Goal: Task Accomplishment & Management: Use online tool/utility

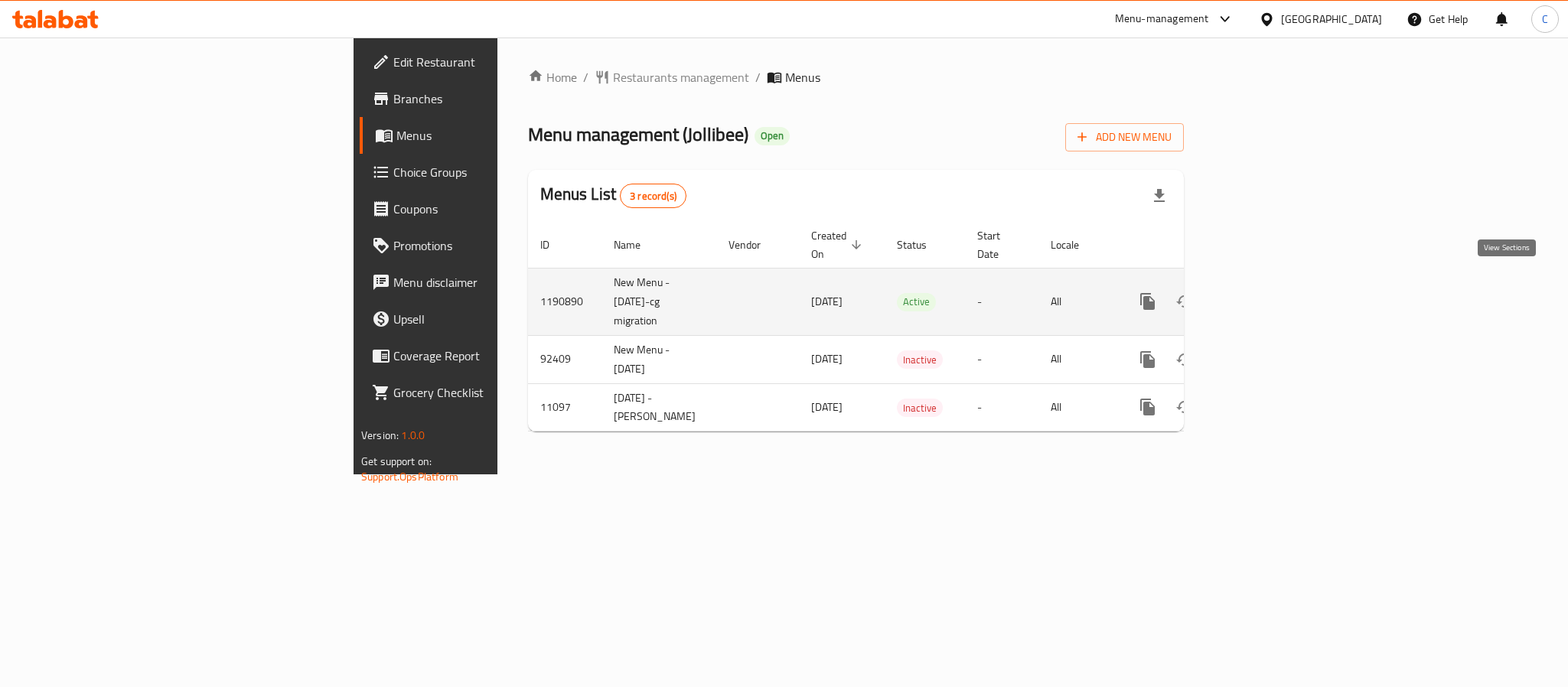
click at [1267, 292] on icon "enhanced table" at bounding box center [1258, 302] width 18 height 18
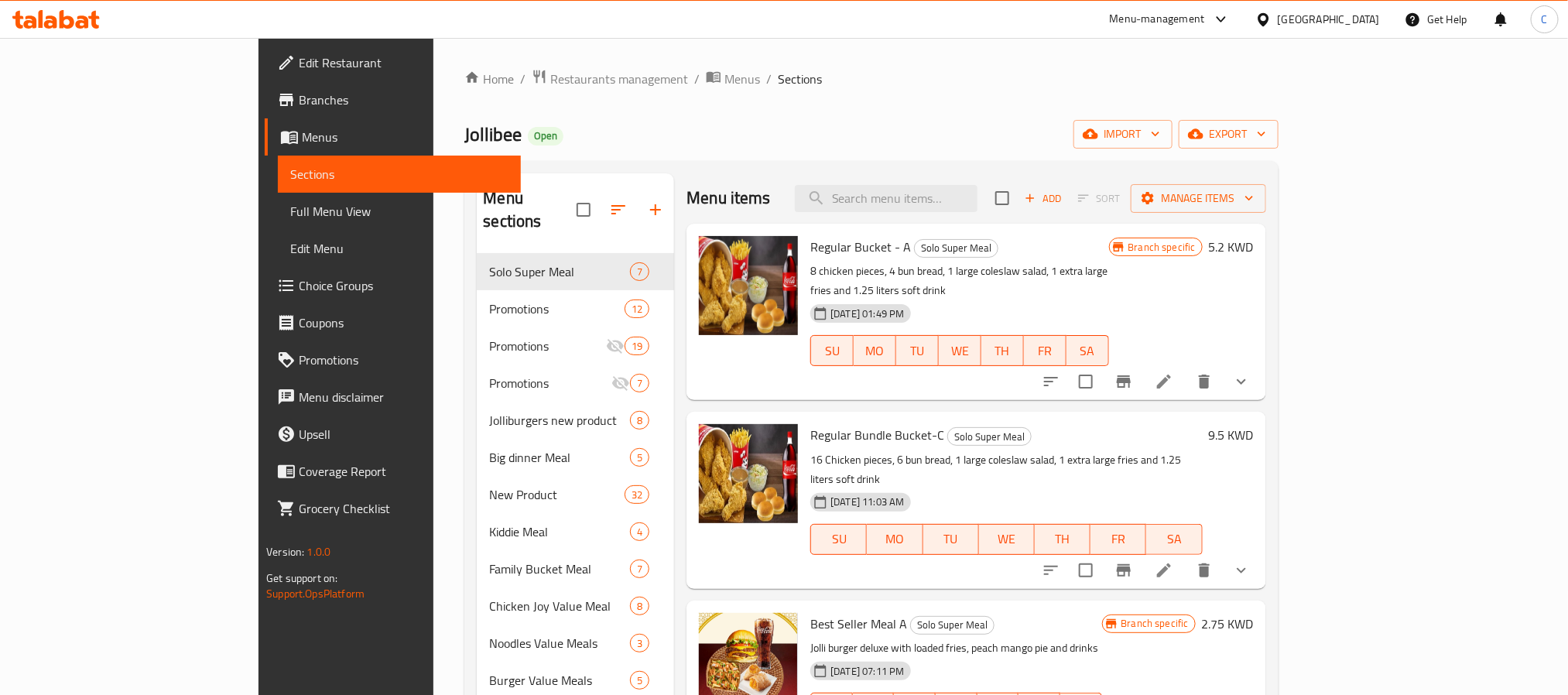
click at [290, 208] on span "Full Menu View" at bounding box center [398, 211] width 218 height 19
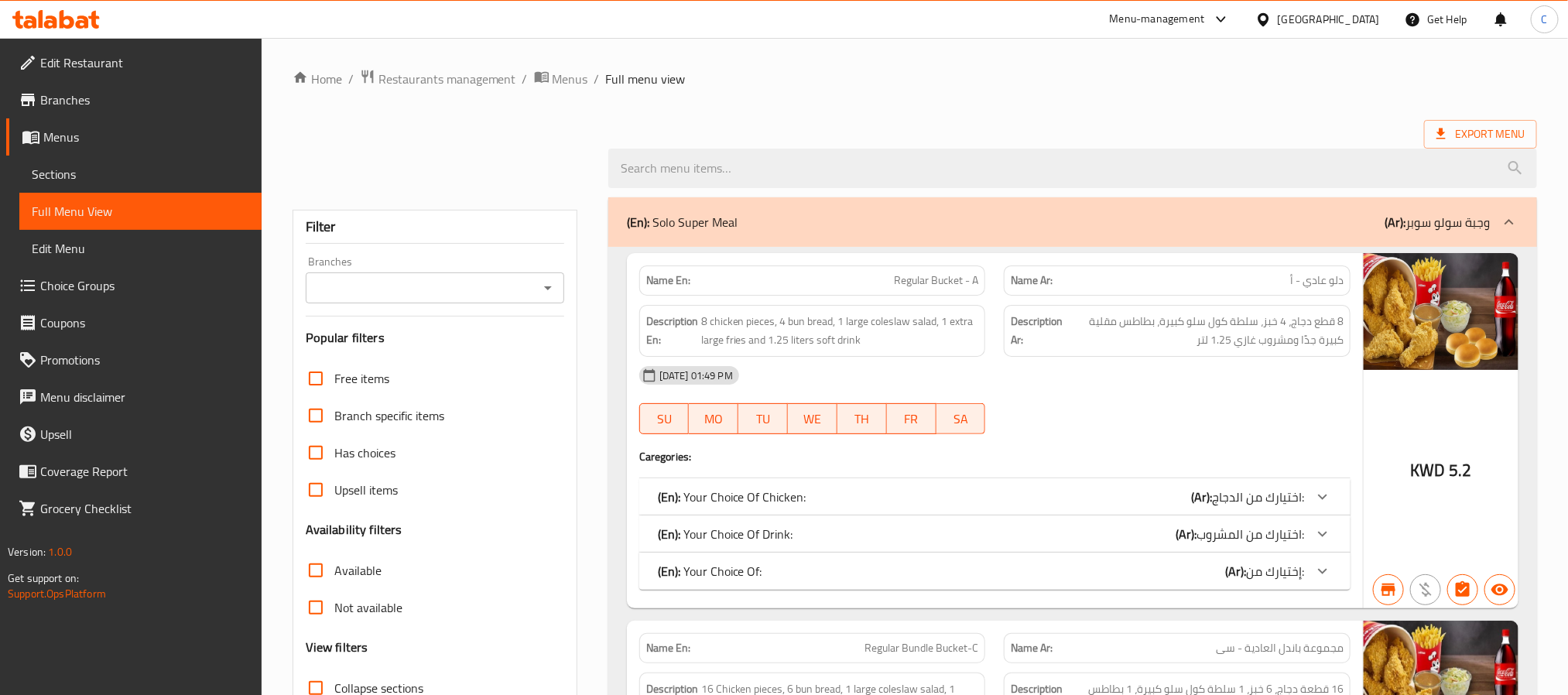
click at [404, 305] on div "Filter Branches Branches Popular filters Free items Branch specific items Has c…" at bounding box center [435, 495] width 285 height 572
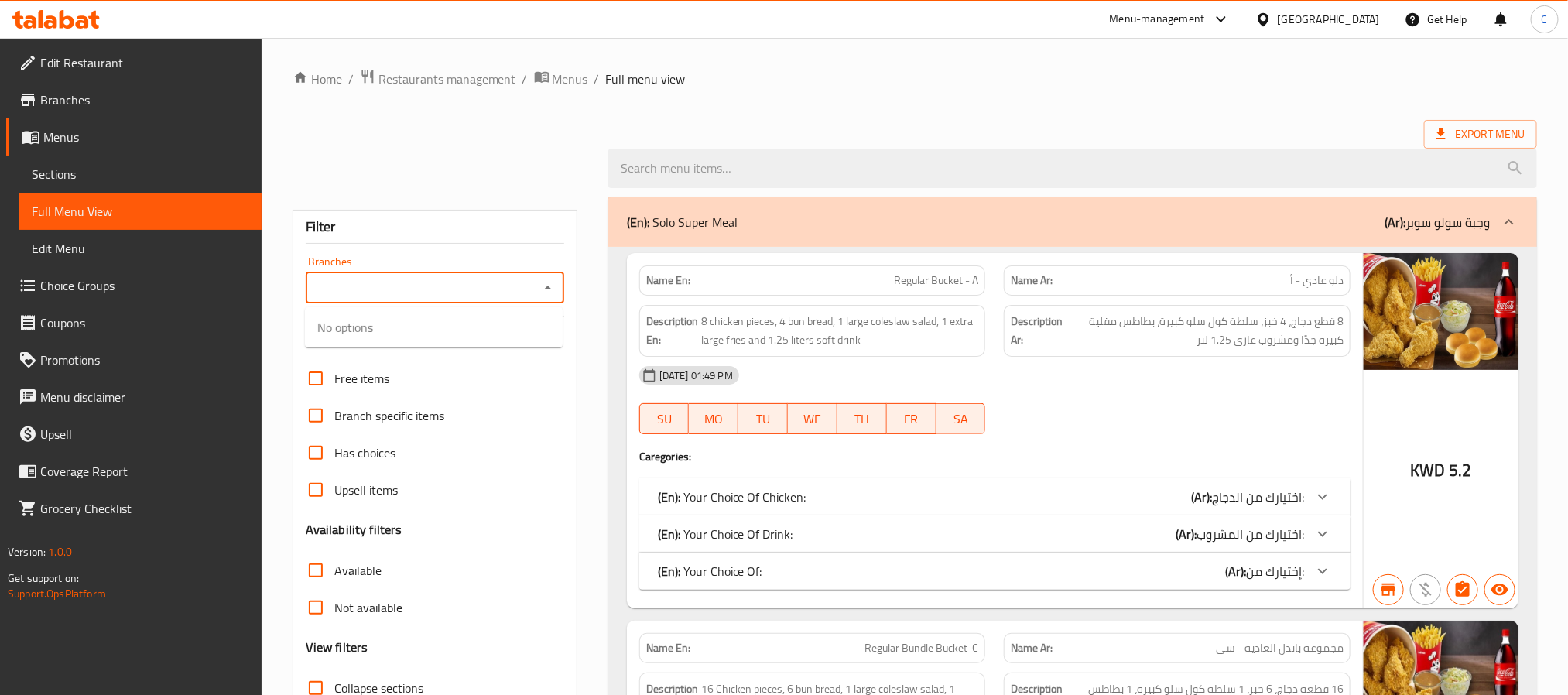
click at [402, 291] on input "Branches" at bounding box center [422, 288] width 224 height 22
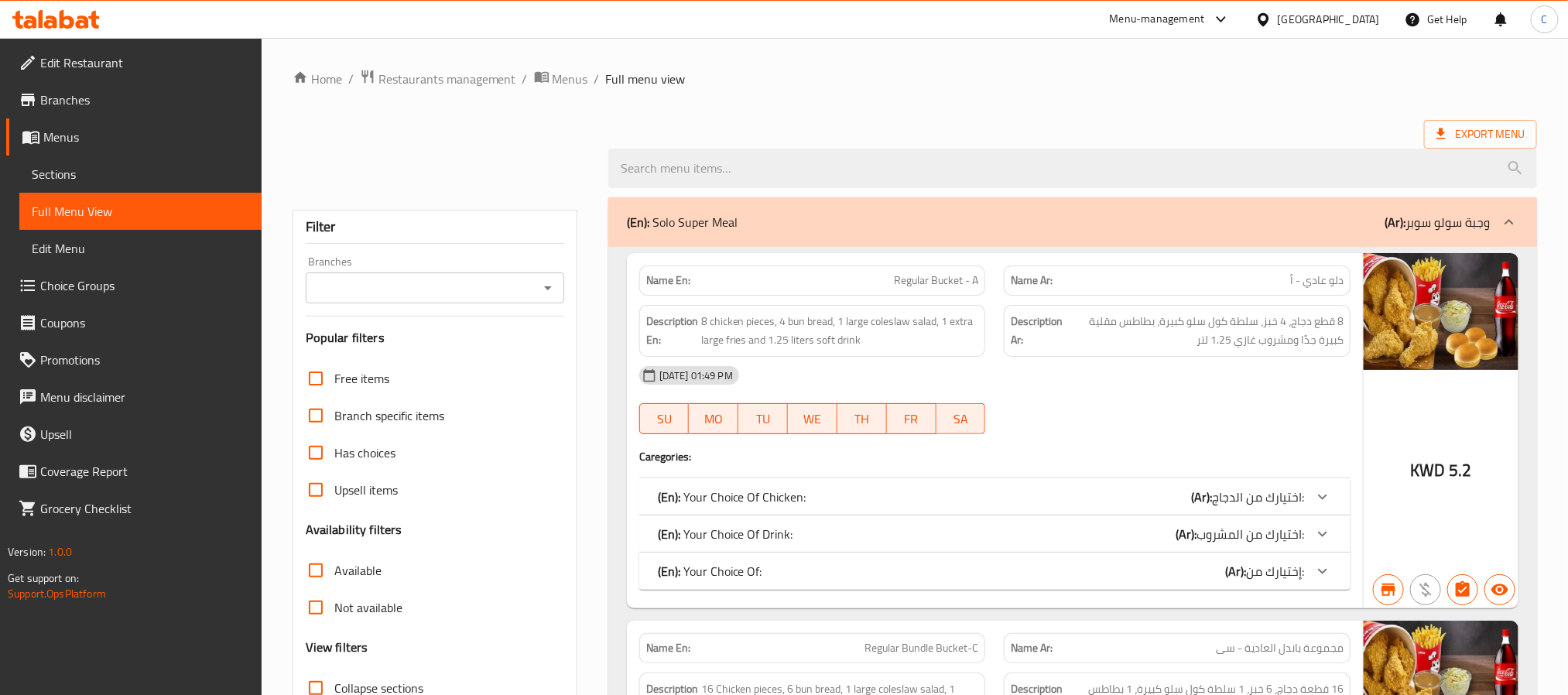
click at [404, 291] on input "Branches" at bounding box center [422, 288] width 224 height 22
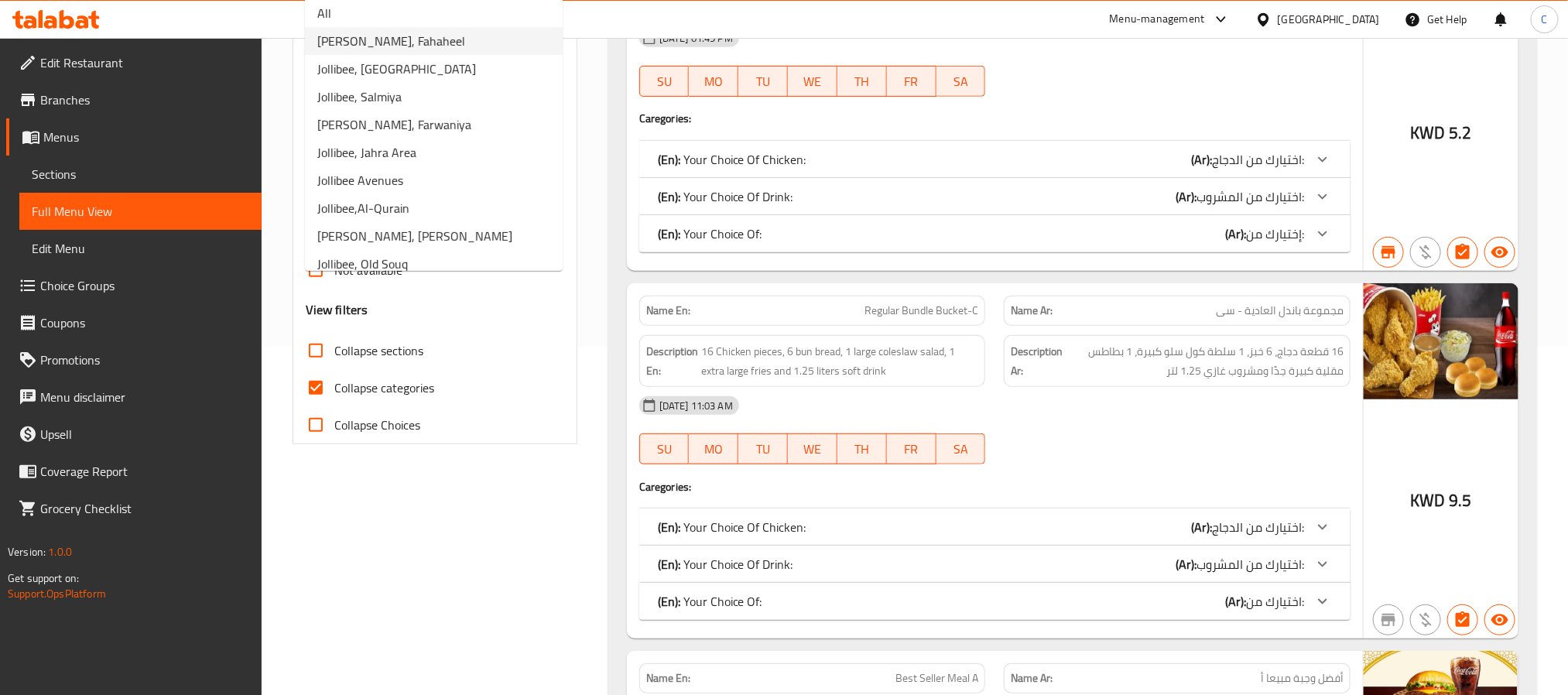
click at [439, 42] on li "[PERSON_NAME], Fahaheel" at bounding box center [434, 41] width 258 height 28
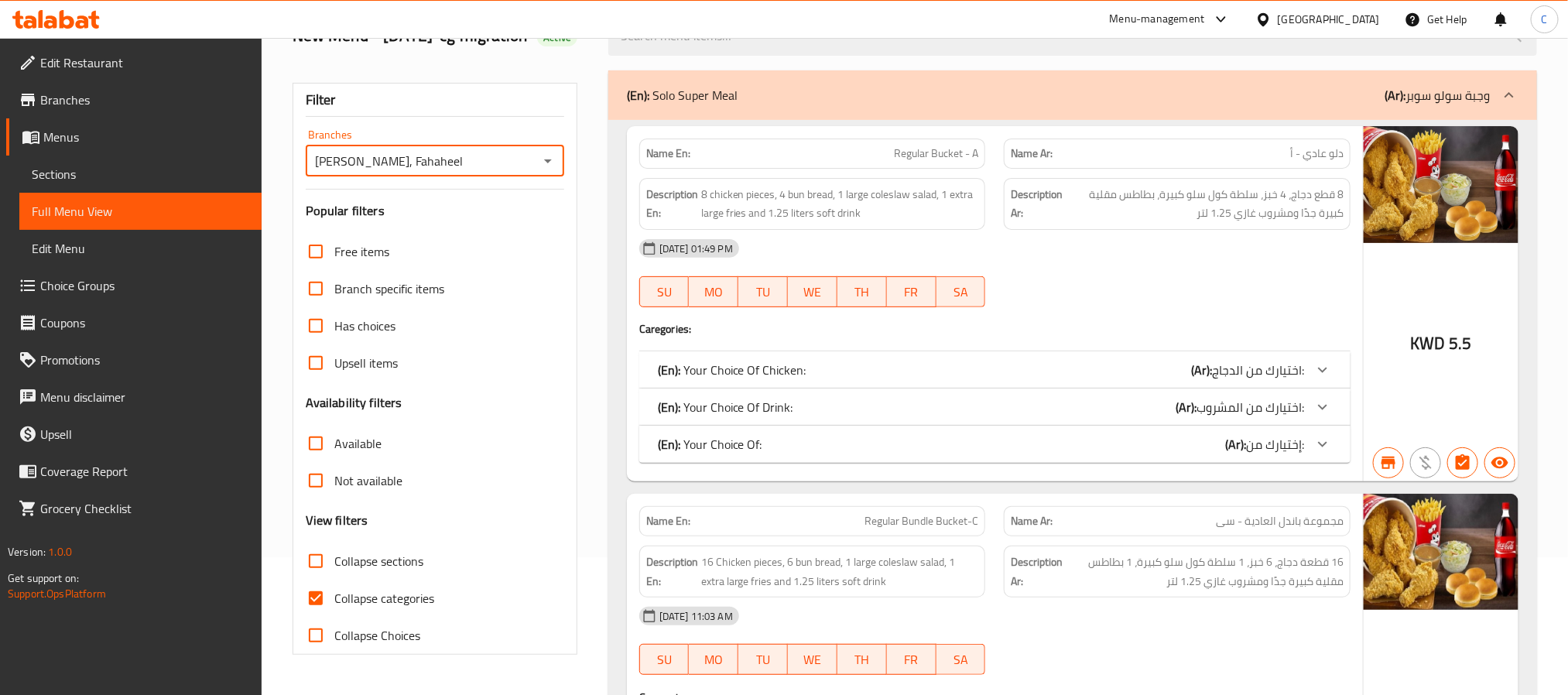
scroll to position [116, 0]
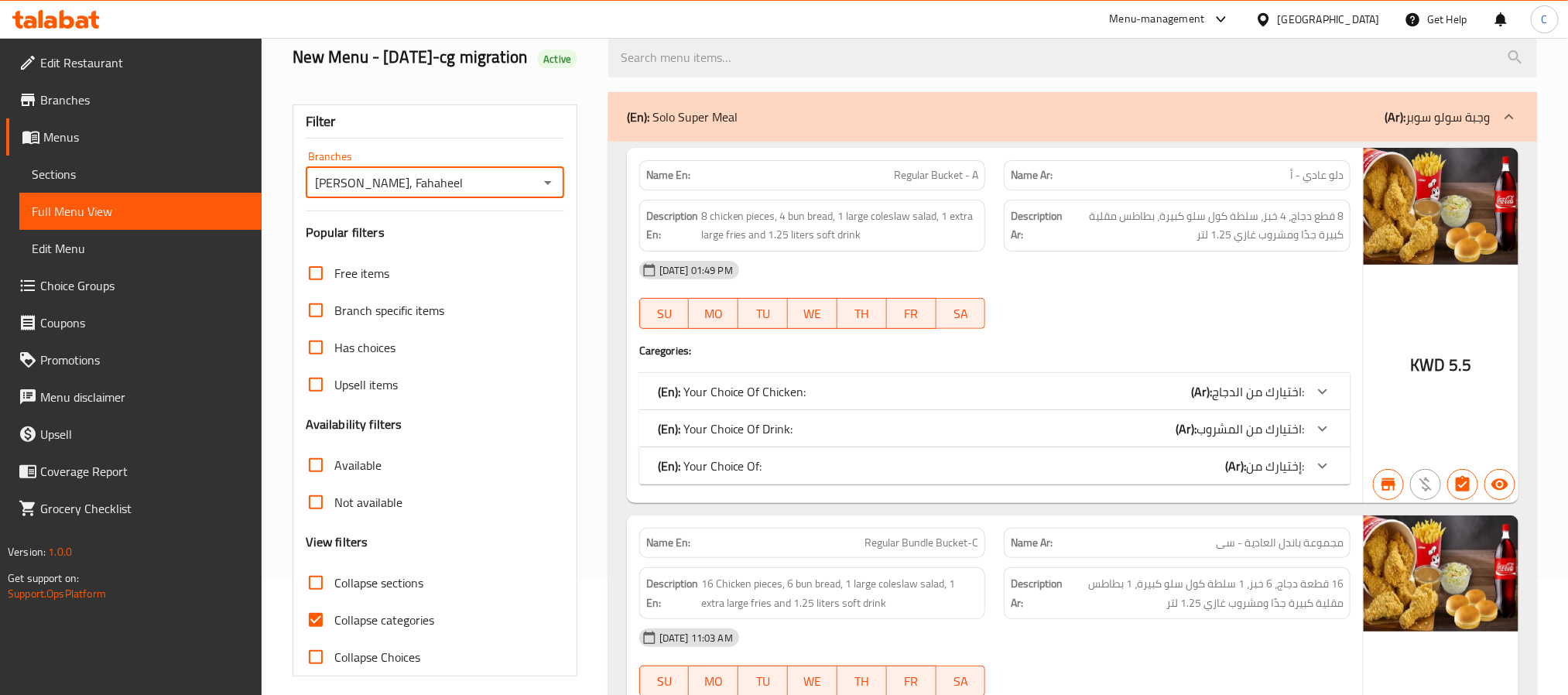
click at [494, 193] on input "[PERSON_NAME], Fahaheel" at bounding box center [422, 183] width 224 height 22
click at [537, 193] on button "Open" at bounding box center [548, 183] width 22 height 22
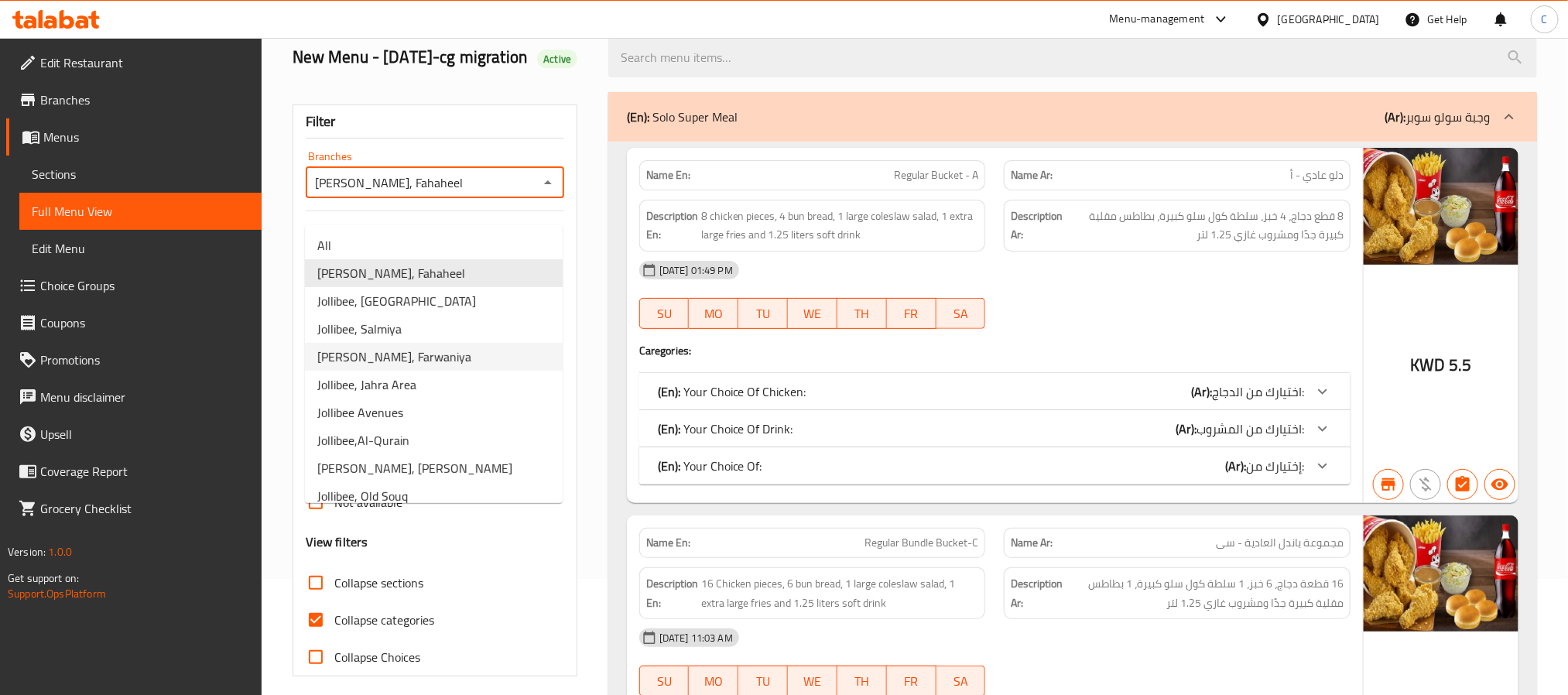
click at [431, 353] on li "[PERSON_NAME], Farwaniya" at bounding box center [434, 356] width 258 height 28
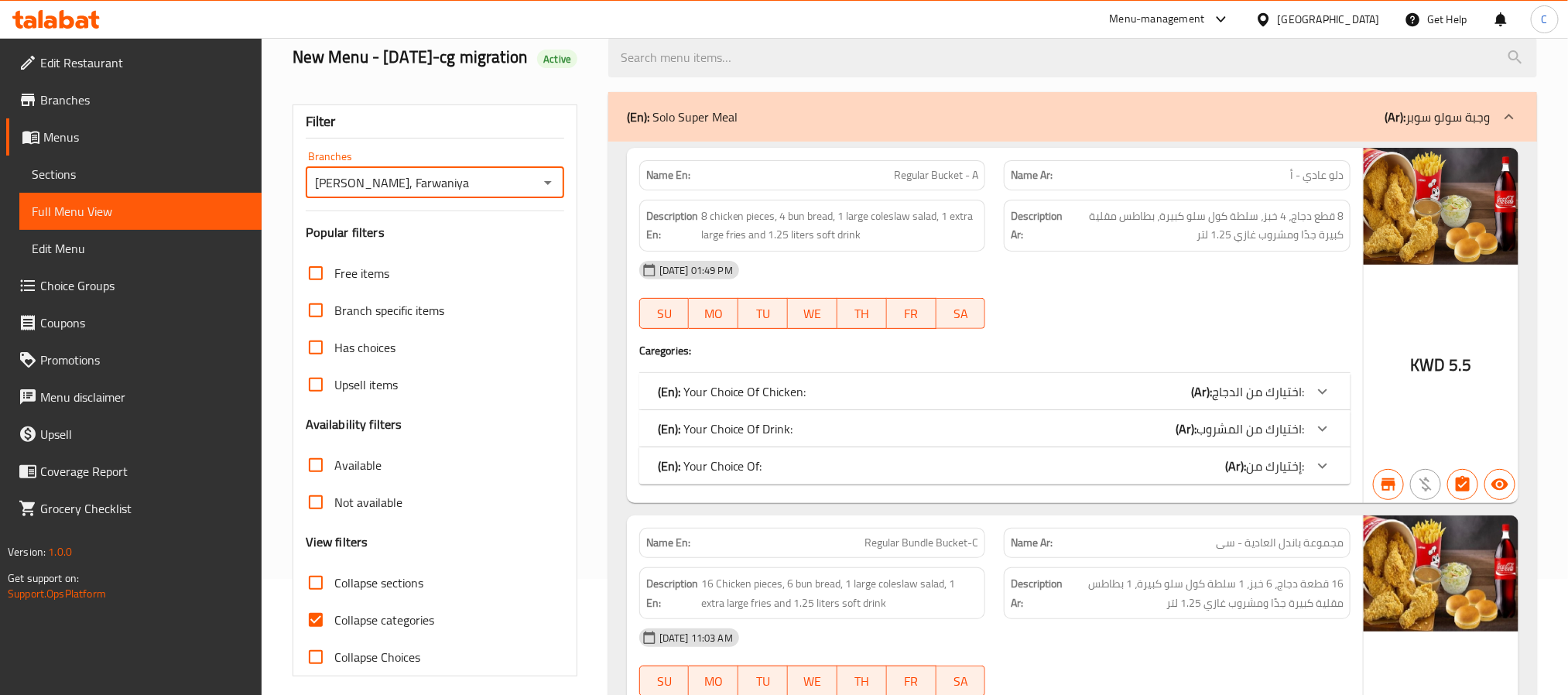
click at [518, 180] on div "Branches Jollibee, Farwaniya Branches" at bounding box center [435, 175] width 259 height 47
click at [519, 193] on input "[PERSON_NAME], Farwaniya" at bounding box center [422, 183] width 224 height 22
click at [546, 192] on icon "Open" at bounding box center [548, 182] width 19 height 19
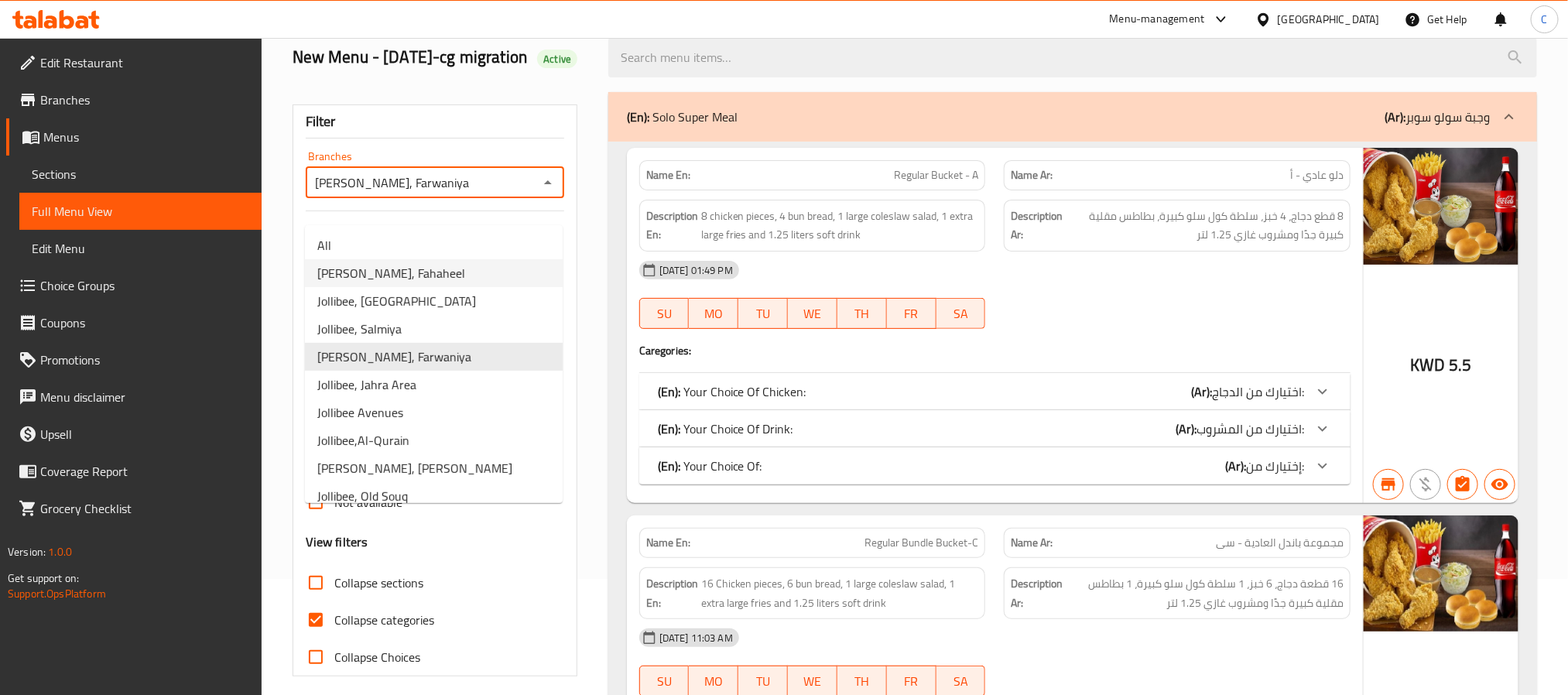
click at [460, 271] on li "[PERSON_NAME], Fahaheel" at bounding box center [434, 273] width 258 height 28
type input "[PERSON_NAME], Fahaheel"
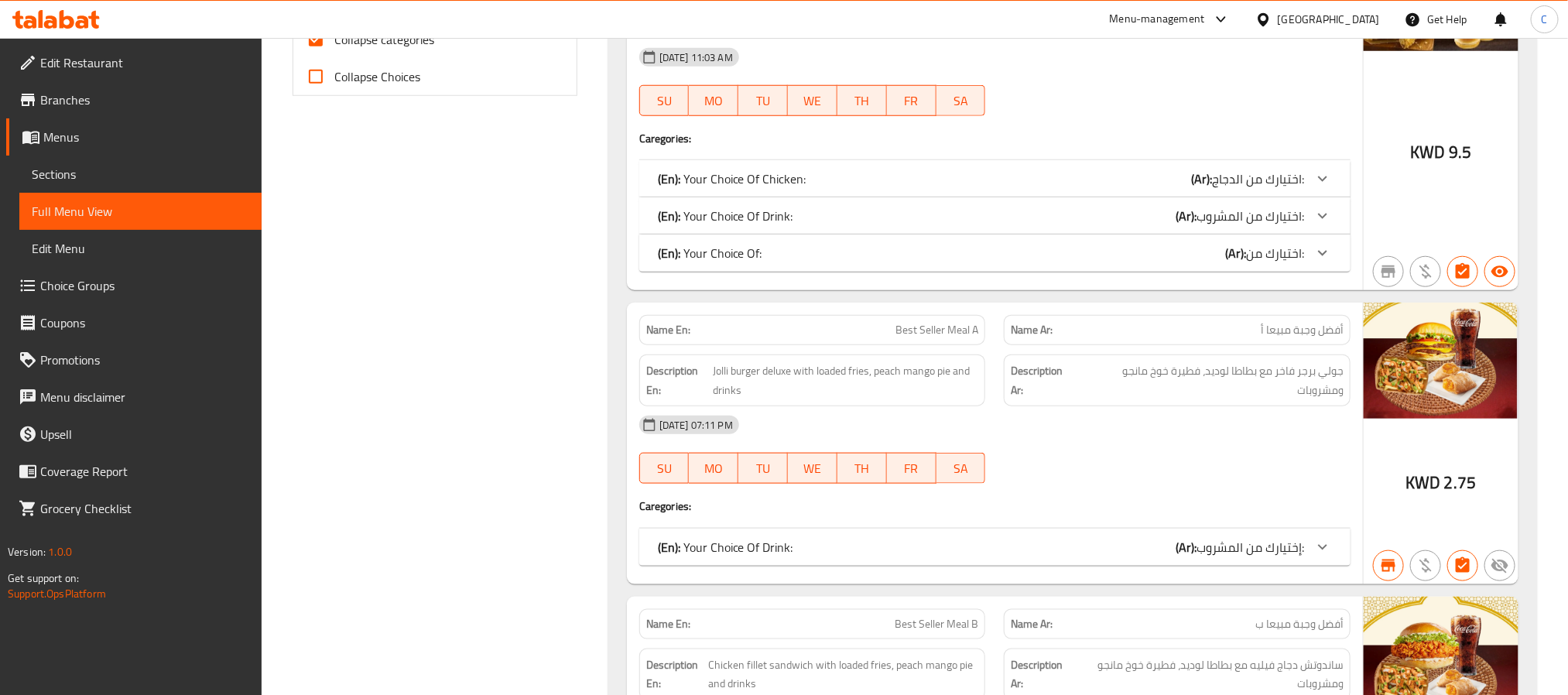
scroll to position [0, 0]
